Goal: Task Accomplishment & Management: Manage account settings

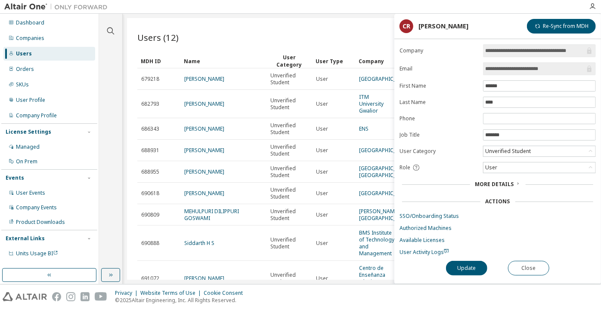
scroll to position [168, 0]
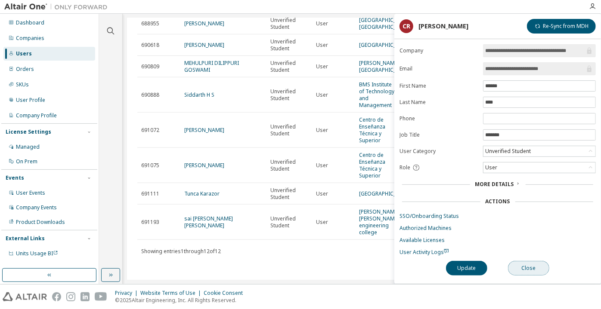
click at [515, 268] on button "Close" at bounding box center [528, 268] width 41 height 15
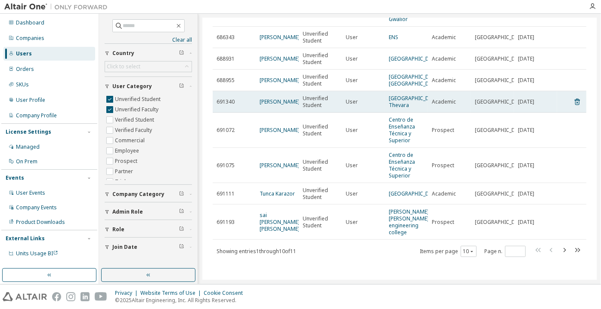
scroll to position [79, 0]
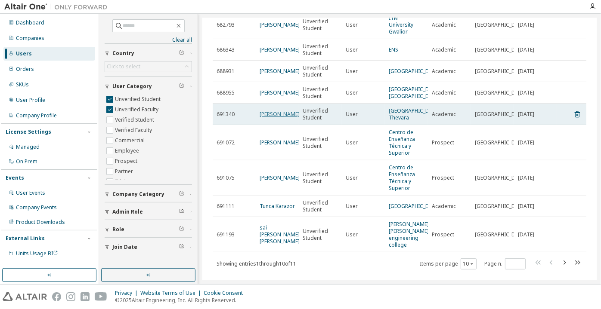
click at [283, 118] on link "calvin lloyd" at bounding box center [280, 114] width 40 height 7
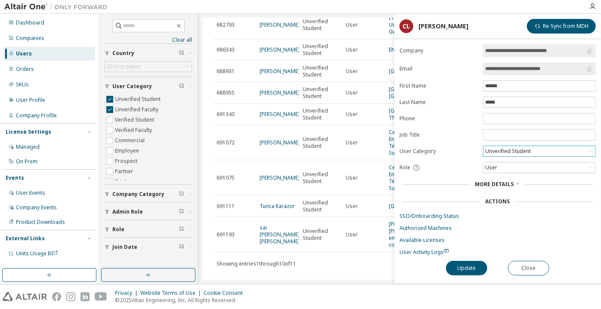
click at [519, 147] on div "Unverified Student" at bounding box center [508, 151] width 48 height 9
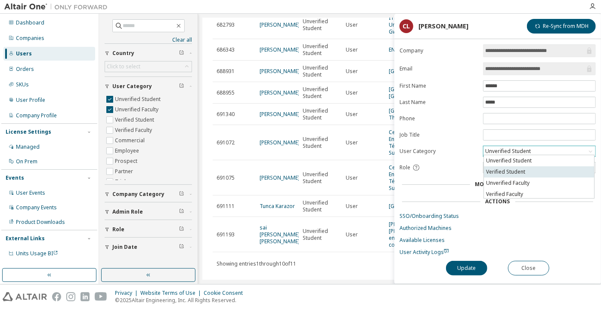
click at [517, 170] on li "Verified Student" at bounding box center [539, 172] width 110 height 11
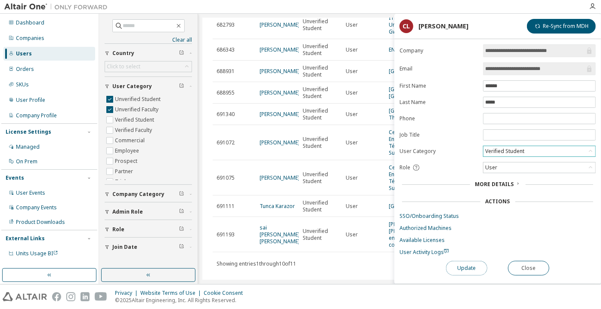
click at [471, 261] on button "Update" at bounding box center [466, 268] width 41 height 15
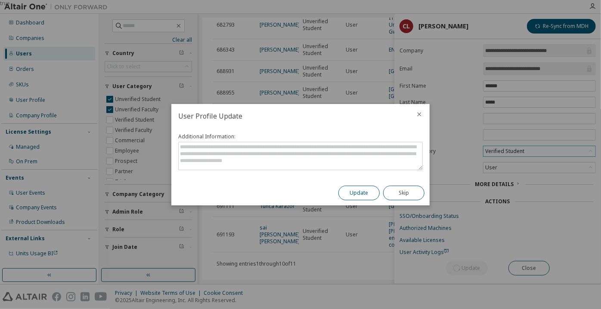
click at [373, 194] on button "Update" at bounding box center [358, 193] width 41 height 15
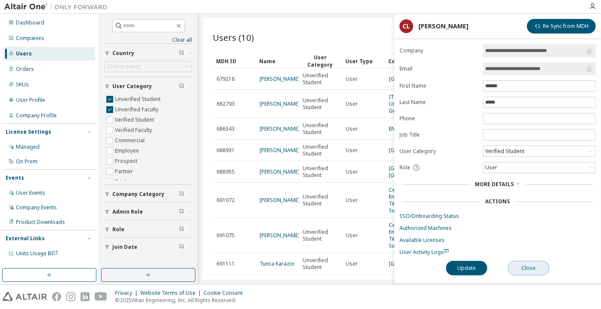
click at [531, 269] on button "Close" at bounding box center [528, 268] width 41 height 15
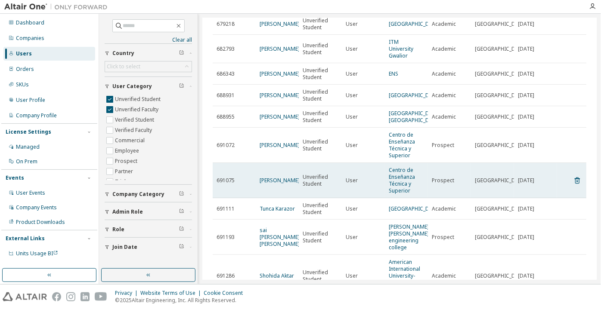
scroll to position [117, 0]
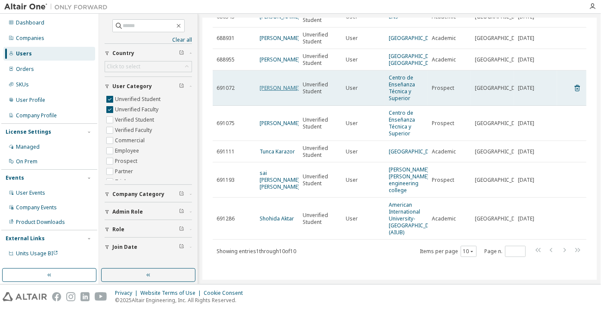
click at [277, 86] on link "[PERSON_NAME]" at bounding box center [280, 87] width 40 height 7
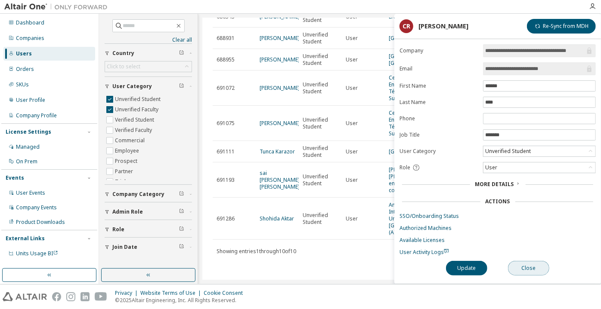
click at [527, 261] on button "Close" at bounding box center [528, 268] width 41 height 15
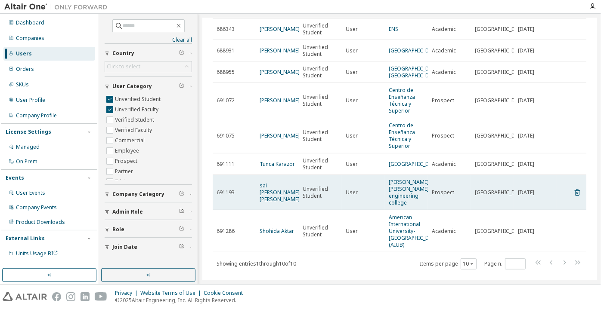
scroll to position [86, 0]
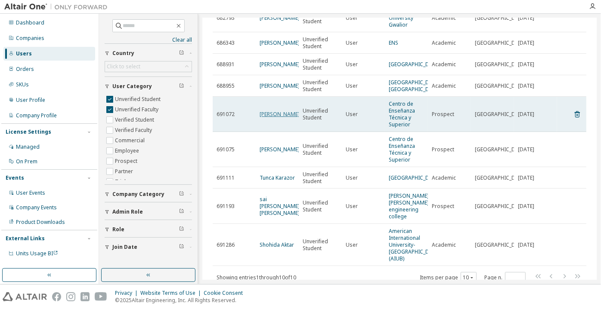
click at [280, 118] on link "[PERSON_NAME]" at bounding box center [280, 114] width 40 height 7
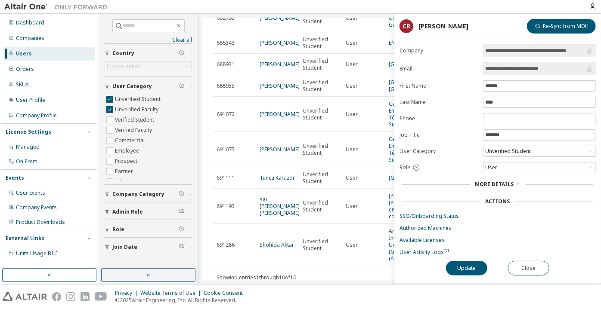
drag, startPoint x: 548, startPoint y: 66, endPoint x: 521, endPoint y: 68, distance: 26.8
click at [521, 68] on input "**********" at bounding box center [535, 69] width 100 height 9
click at [504, 67] on input "**********" at bounding box center [535, 69] width 100 height 9
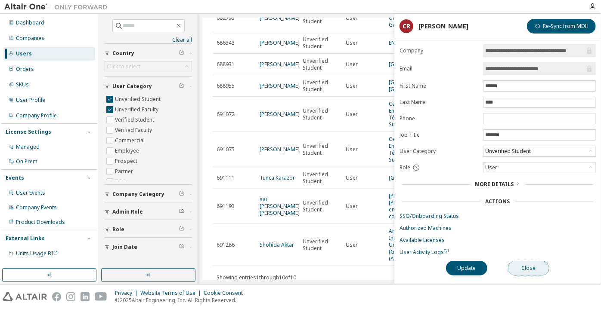
click at [521, 262] on button "Close" at bounding box center [528, 268] width 41 height 15
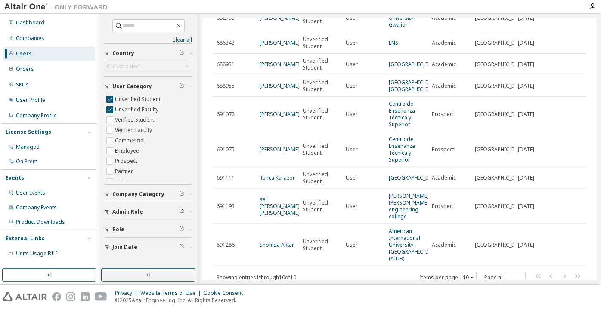
scroll to position [125, 0]
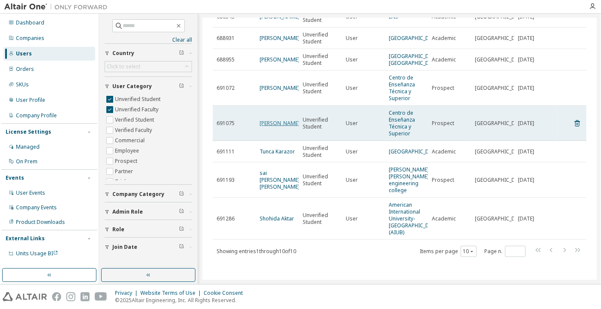
click at [267, 120] on link "[PERSON_NAME]" at bounding box center [280, 123] width 40 height 7
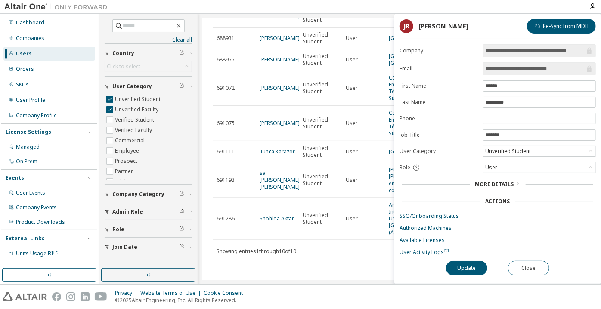
click at [520, 70] on input "**********" at bounding box center [535, 69] width 100 height 9
click at [523, 269] on button "Close" at bounding box center [528, 268] width 41 height 15
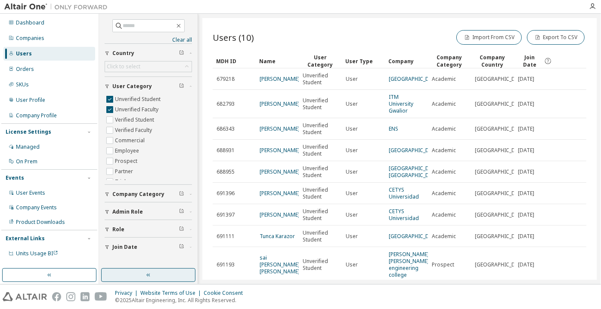
click at [167, 279] on button "button" at bounding box center [148, 276] width 94 height 14
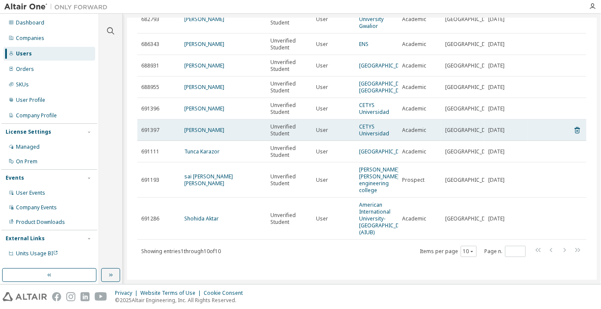
scroll to position [97, 0]
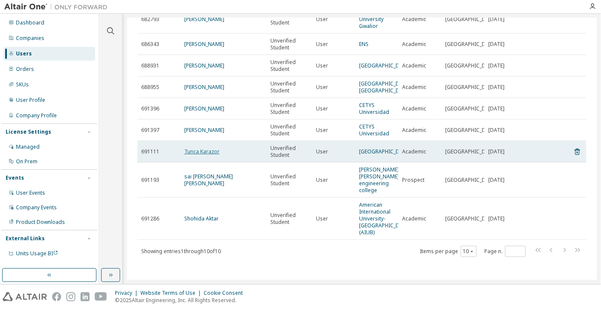
click at [190, 149] on link "Tunca Karazor" at bounding box center [201, 151] width 35 height 7
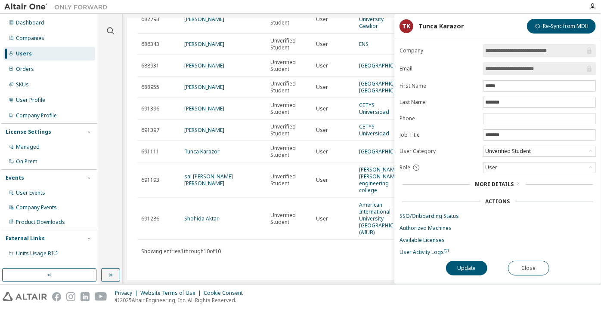
drag, startPoint x: 561, startPoint y: 68, endPoint x: 521, endPoint y: 68, distance: 39.6
click at [521, 68] on input "**********" at bounding box center [535, 69] width 100 height 9
click at [517, 262] on button "Close" at bounding box center [528, 268] width 41 height 15
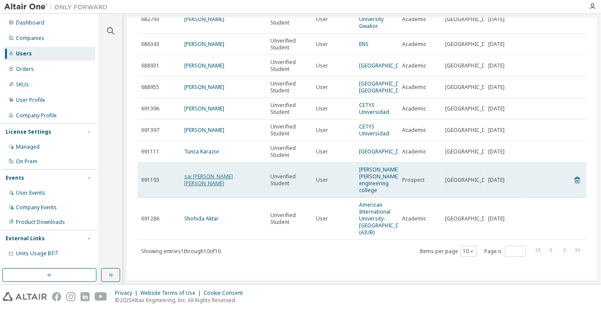
click at [216, 183] on link "sai srinivas raghu praveen katta" at bounding box center [208, 180] width 49 height 14
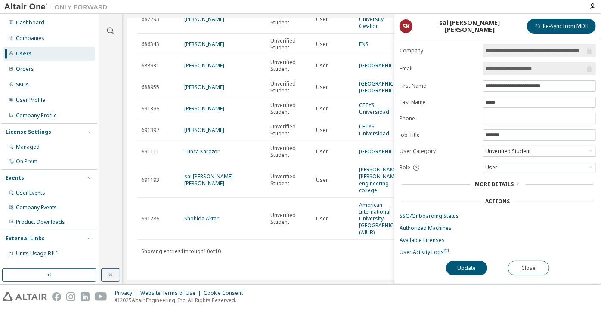
drag, startPoint x: 552, startPoint y: 70, endPoint x: 519, endPoint y: 68, distance: 33.2
click at [519, 68] on input "**********" at bounding box center [535, 69] width 100 height 9
click at [512, 48] on input "**********" at bounding box center [535, 50] width 100 height 9
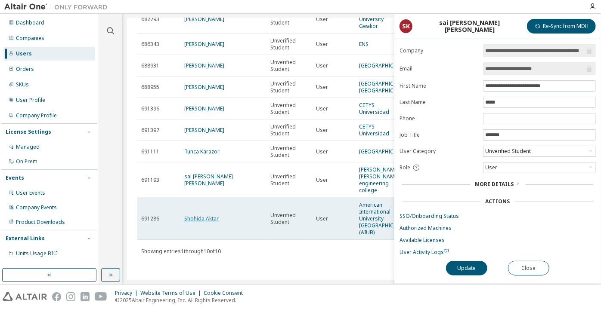
click at [198, 223] on link "Shohida Aktar" at bounding box center [201, 218] width 34 height 7
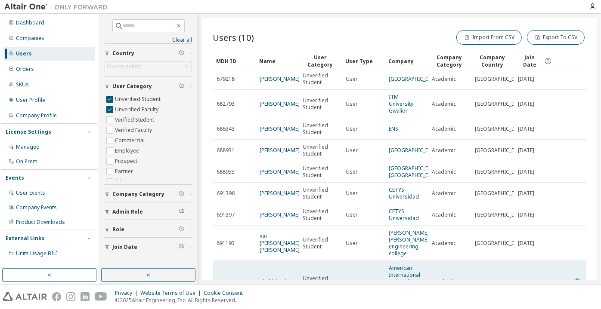
scroll to position [97, 0]
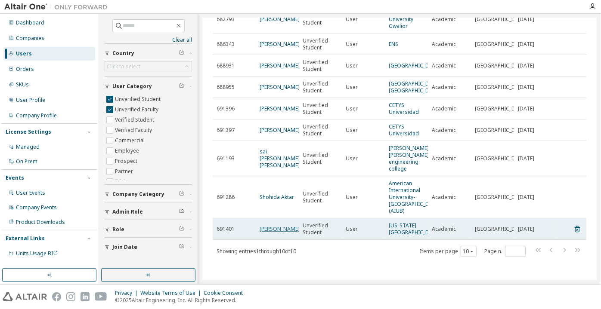
click at [276, 226] on link "[PERSON_NAME]" at bounding box center [280, 229] width 40 height 7
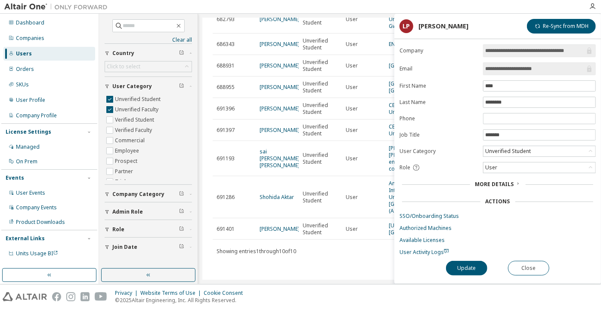
drag, startPoint x: 545, startPoint y: 71, endPoint x: 454, endPoint y: 65, distance: 91.0
click at [452, 65] on form "**********" at bounding box center [497, 150] width 196 height 212
click at [510, 263] on button "Close" at bounding box center [528, 268] width 41 height 15
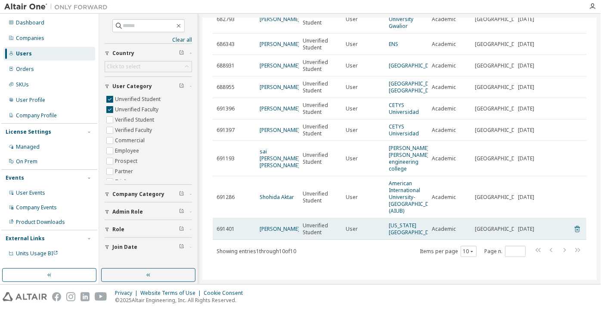
click at [574, 226] on icon at bounding box center [577, 229] width 8 height 10
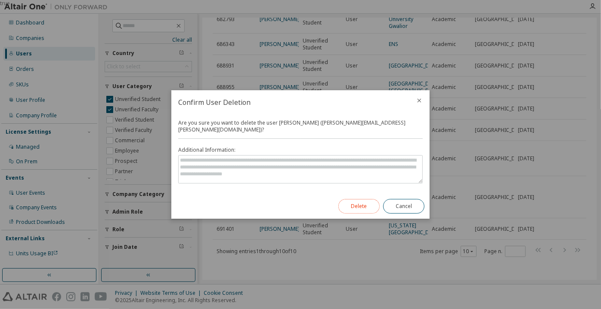
click at [371, 201] on button "Delete" at bounding box center [358, 206] width 41 height 15
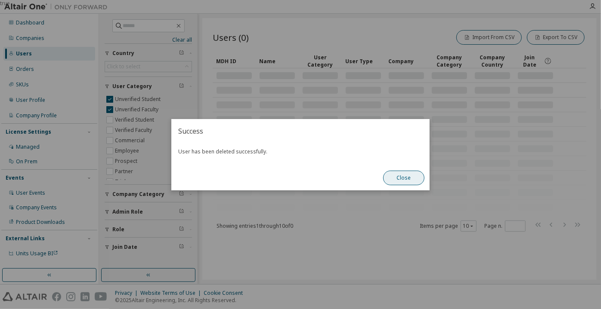
click at [397, 183] on button "Close" at bounding box center [403, 178] width 41 height 15
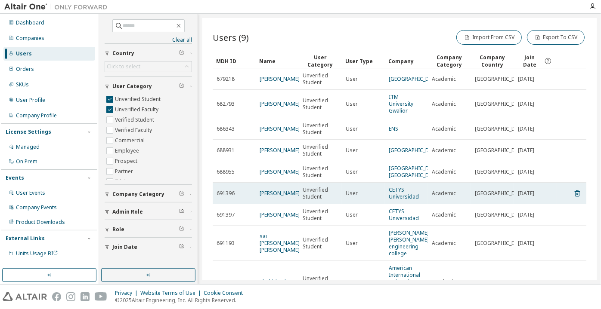
scroll to position [69, 0]
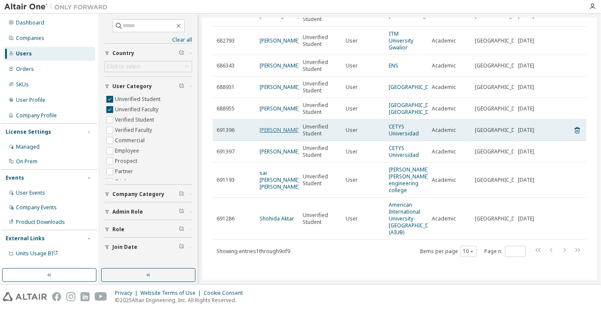
click at [264, 128] on link "Carlos Romo" at bounding box center [280, 130] width 40 height 7
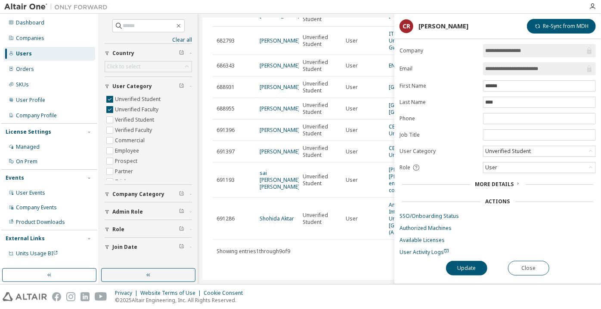
click at [496, 152] on div "Unverified Student" at bounding box center [508, 151] width 48 height 9
click at [499, 173] on li "Verified Student" at bounding box center [539, 172] width 110 height 11
click at [471, 261] on button "Update" at bounding box center [466, 268] width 41 height 15
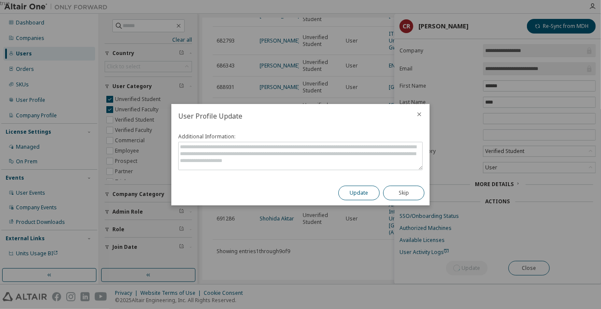
click at [363, 187] on button "Update" at bounding box center [358, 193] width 41 height 15
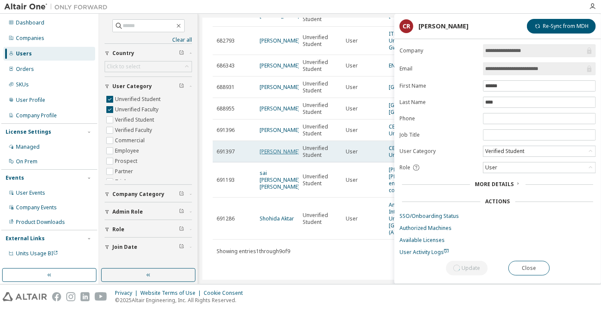
click at [275, 151] on span "Jacobo Rodriguez" at bounding box center [280, 152] width 40 height 7
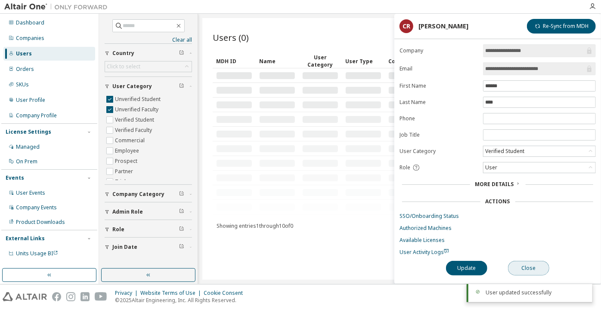
click at [537, 263] on button "Close" at bounding box center [528, 268] width 41 height 15
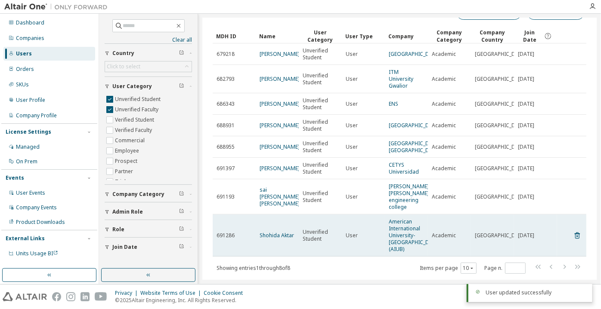
scroll to position [48, 0]
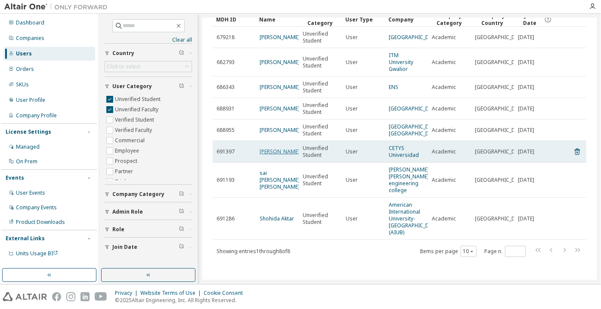
click at [267, 150] on link "Jacobo Rodriguez" at bounding box center [280, 151] width 40 height 7
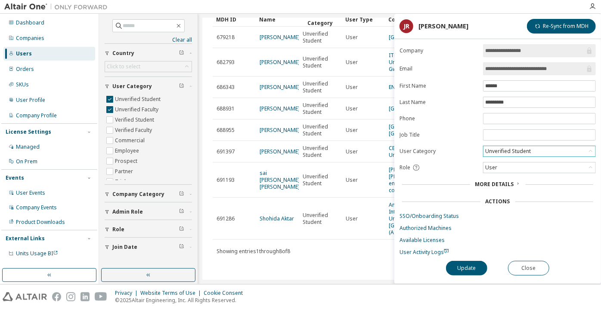
click at [503, 151] on div "Unverified Student" at bounding box center [508, 151] width 48 height 9
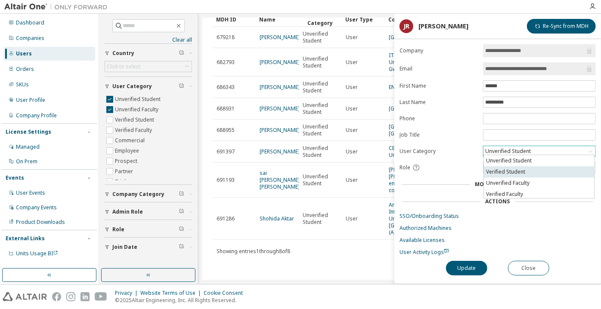
click at [504, 169] on li "Verified Student" at bounding box center [539, 172] width 110 height 11
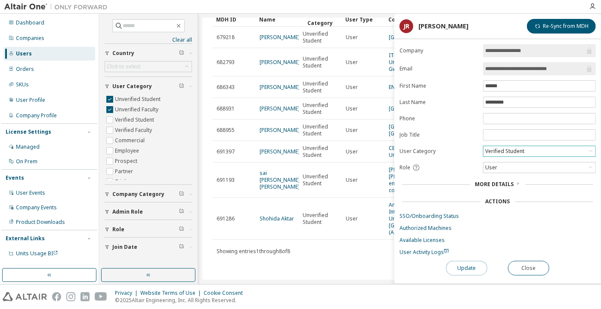
click at [460, 266] on button "Update" at bounding box center [466, 268] width 41 height 15
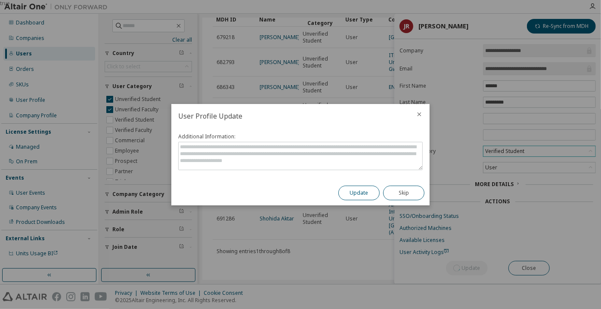
click at [367, 193] on button "Update" at bounding box center [358, 193] width 41 height 15
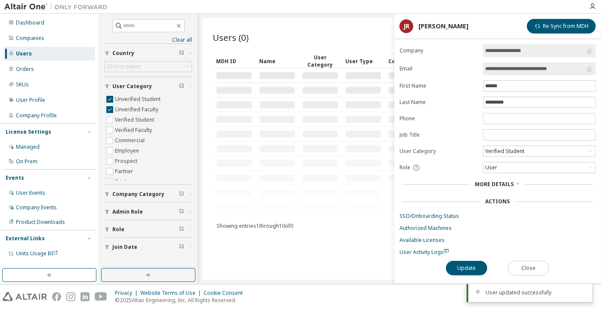
click at [537, 265] on button "Close" at bounding box center [528, 268] width 41 height 15
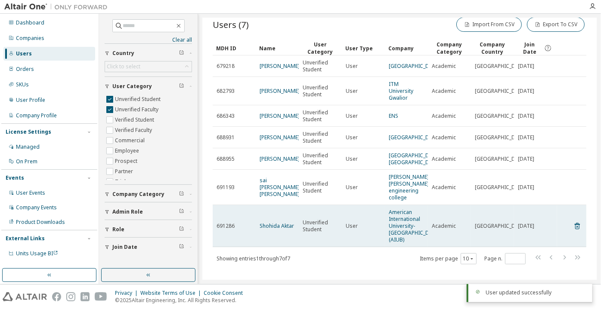
scroll to position [26, 0]
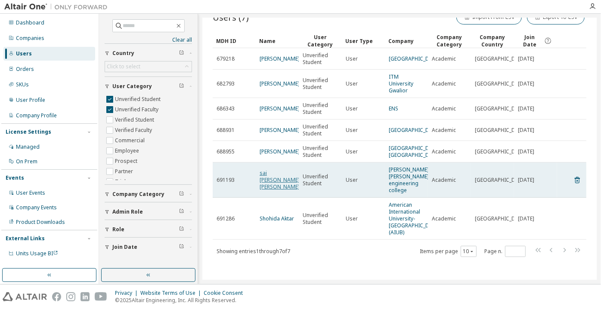
click at [272, 184] on link "sai srinivas raghu praveen katta" at bounding box center [280, 180] width 40 height 21
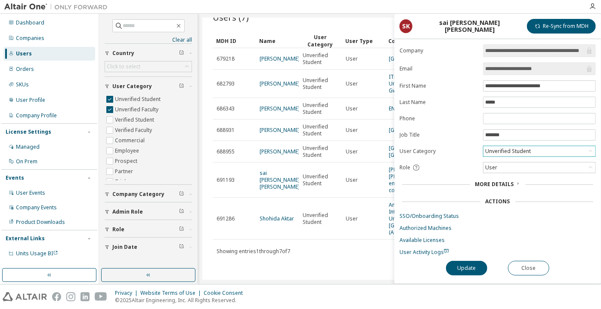
click at [506, 149] on div "Unverified Student" at bounding box center [508, 151] width 48 height 9
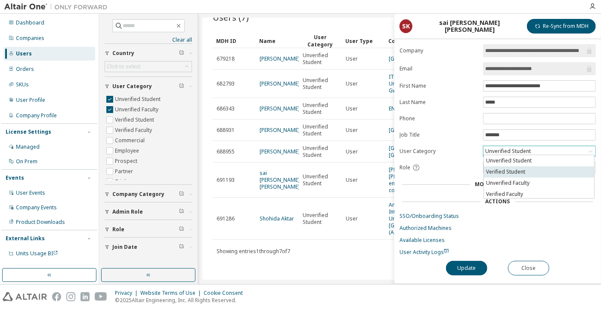
click at [512, 172] on li "Verified Student" at bounding box center [539, 172] width 110 height 11
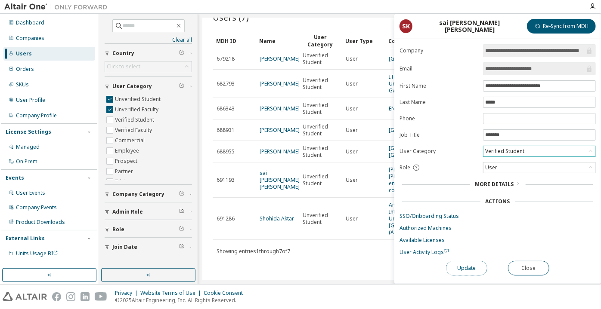
click at [467, 266] on button "Update" at bounding box center [466, 268] width 41 height 15
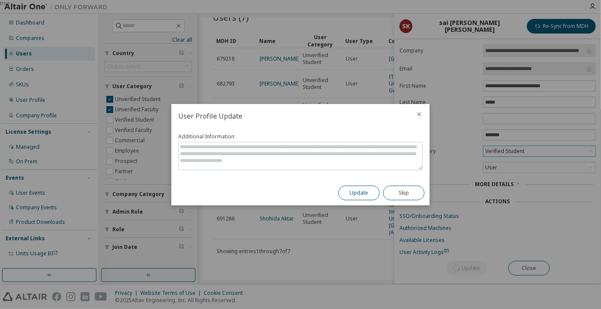
click at [368, 192] on button "Update" at bounding box center [358, 193] width 41 height 15
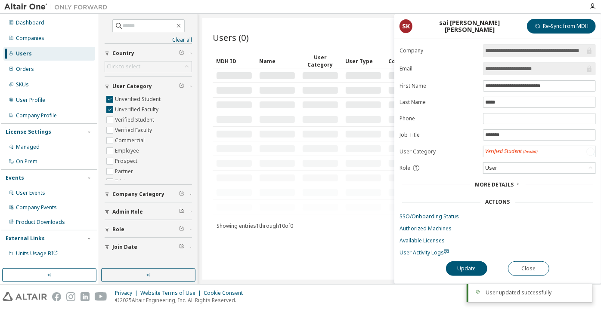
click at [516, 263] on button "Close" at bounding box center [528, 269] width 41 height 15
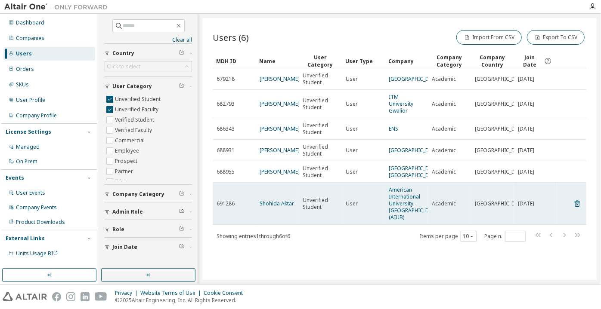
click at [269, 203] on td "Shohida Aktar" at bounding box center [277, 204] width 43 height 42
click at [272, 207] on link "Shohida Aktar" at bounding box center [277, 203] width 34 height 7
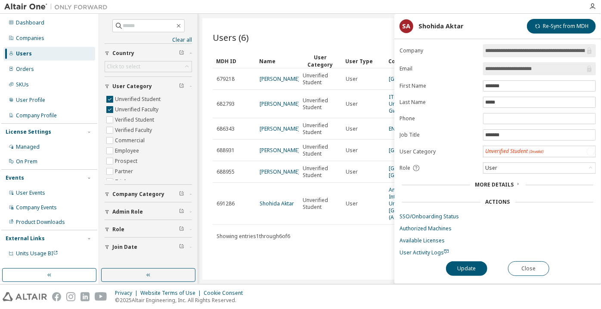
drag, startPoint x: 561, startPoint y: 71, endPoint x: 521, endPoint y: 68, distance: 40.1
click at [521, 68] on input "**********" at bounding box center [535, 69] width 100 height 9
click at [512, 66] on input "**********" at bounding box center [535, 69] width 100 height 9
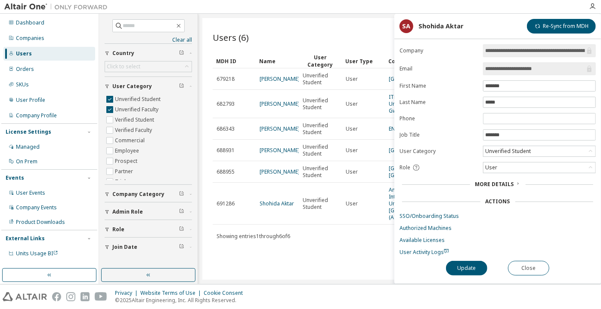
click at [512, 66] on input "**********" at bounding box center [535, 69] width 100 height 9
click at [520, 261] on button "Close" at bounding box center [528, 268] width 41 height 15
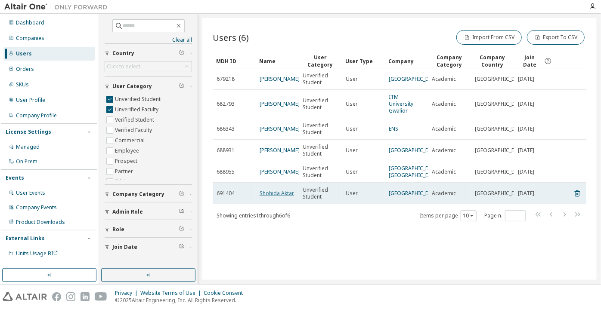
click at [289, 197] on link "Shohida Aktar" at bounding box center [277, 193] width 34 height 7
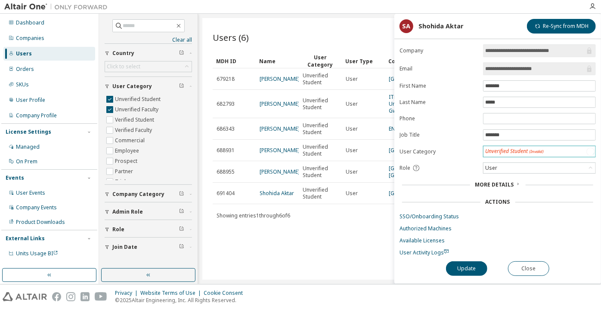
click at [496, 150] on div "Unverified Student (Invalid)" at bounding box center [514, 151] width 59 height 7
drag, startPoint x: 555, startPoint y: 68, endPoint x: 465, endPoint y: 64, distance: 90.0
click at [465, 64] on form "**********" at bounding box center [497, 150] width 196 height 212
click at [503, 150] on div "Unverified Student" at bounding box center [508, 151] width 48 height 9
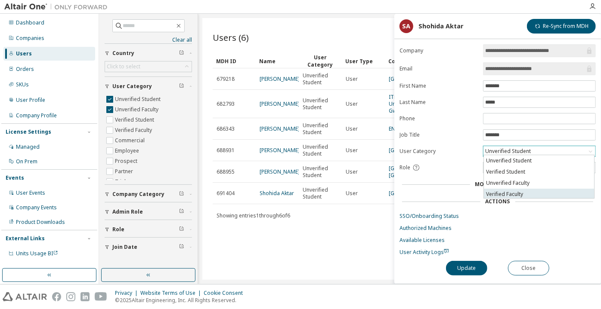
click at [500, 190] on li "Verified Faculty" at bounding box center [539, 194] width 110 height 11
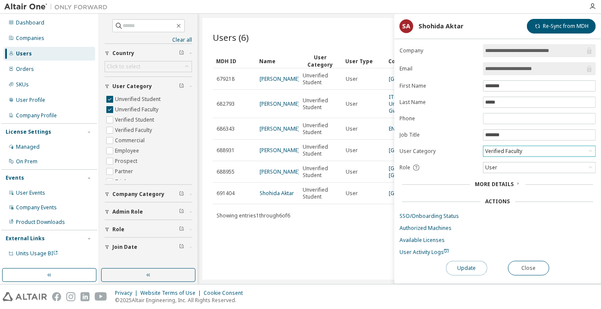
click at [467, 266] on button "Update" at bounding box center [466, 268] width 41 height 15
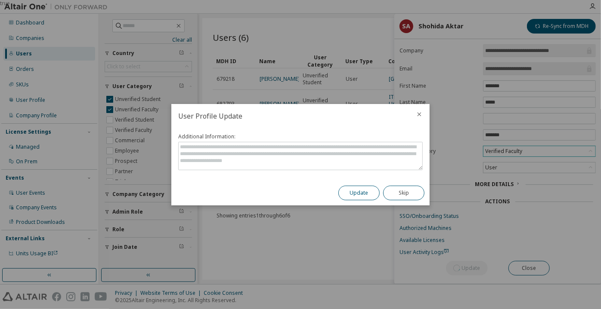
click at [368, 195] on button "Update" at bounding box center [358, 193] width 41 height 15
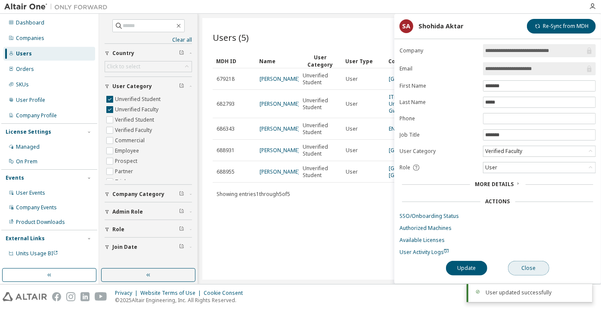
click at [511, 263] on button "Close" at bounding box center [528, 268] width 41 height 15
